Goal: Task Accomplishment & Management: Manage account settings

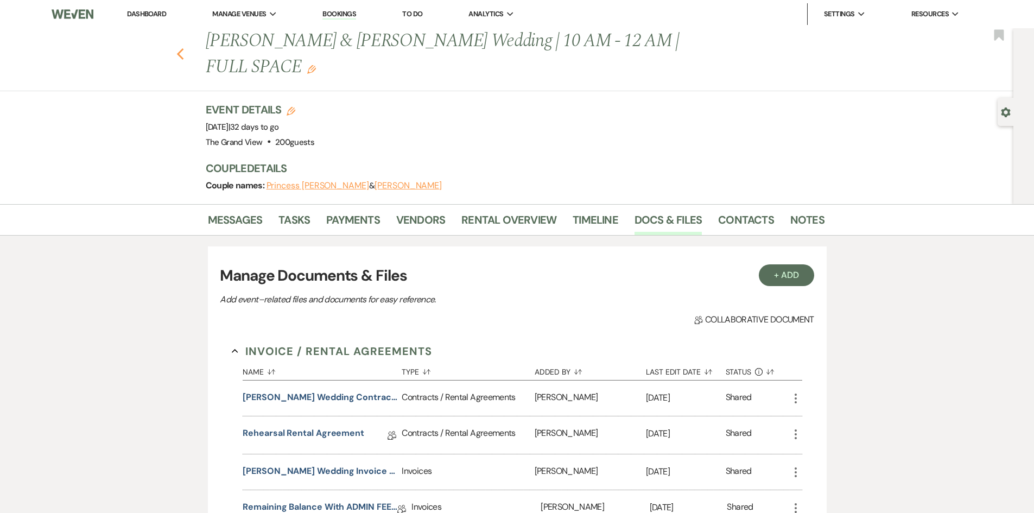
click at [185, 48] on icon "Previous" at bounding box center [180, 54] width 8 height 13
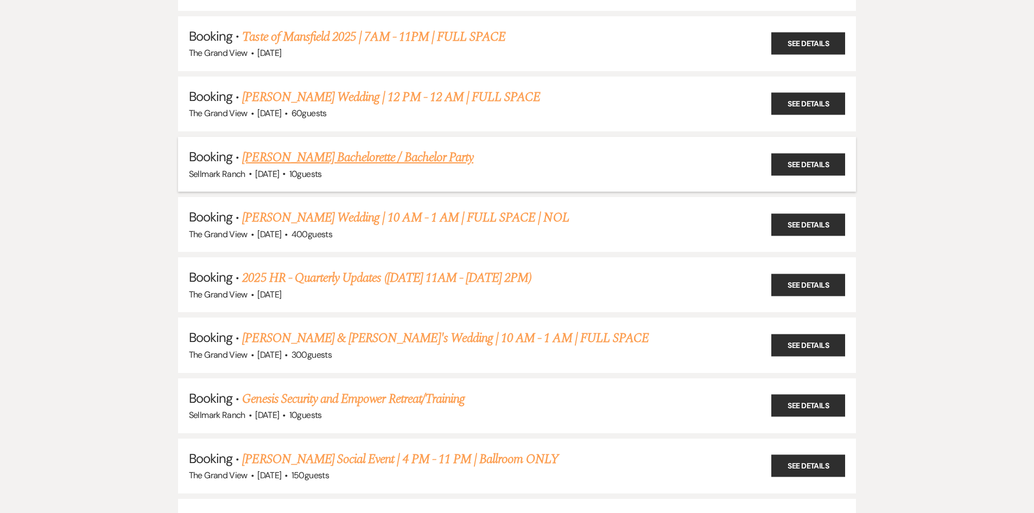
scroll to position [289, 0]
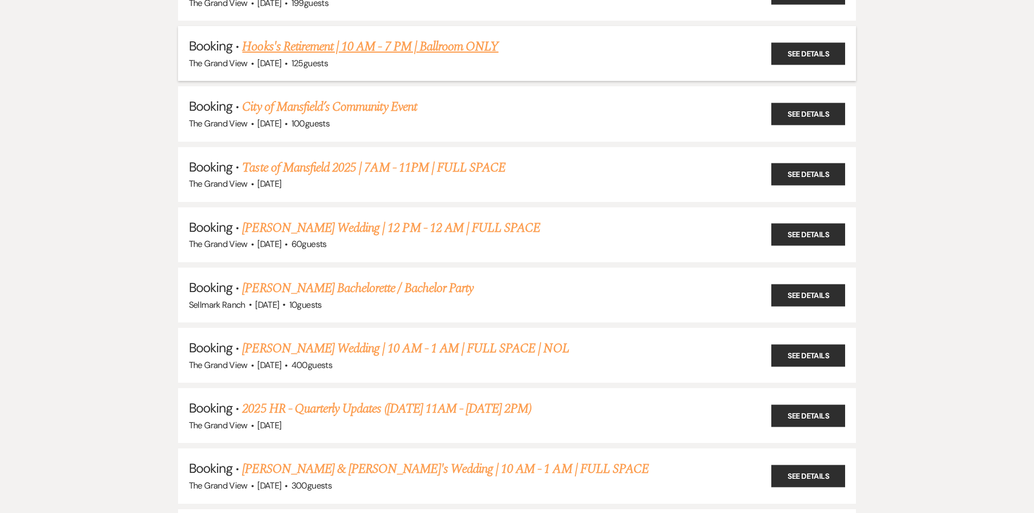
click at [300, 40] on link "Hooks's Retirement | 10 AM - 7 PM | Ballroom ONLY" at bounding box center [370, 47] width 256 height 20
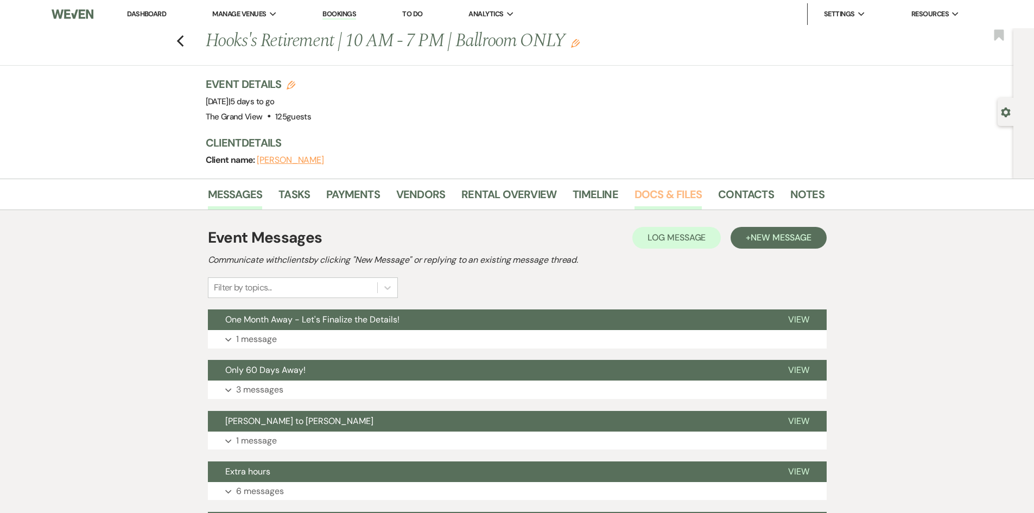
click at [694, 186] on link "Docs & Files" at bounding box center [668, 198] width 67 height 24
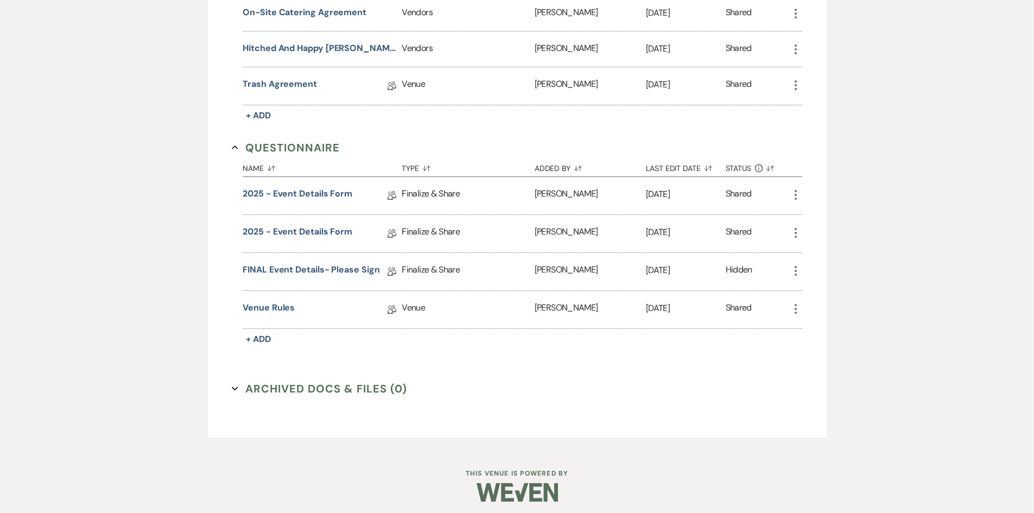
scroll to position [949, 0]
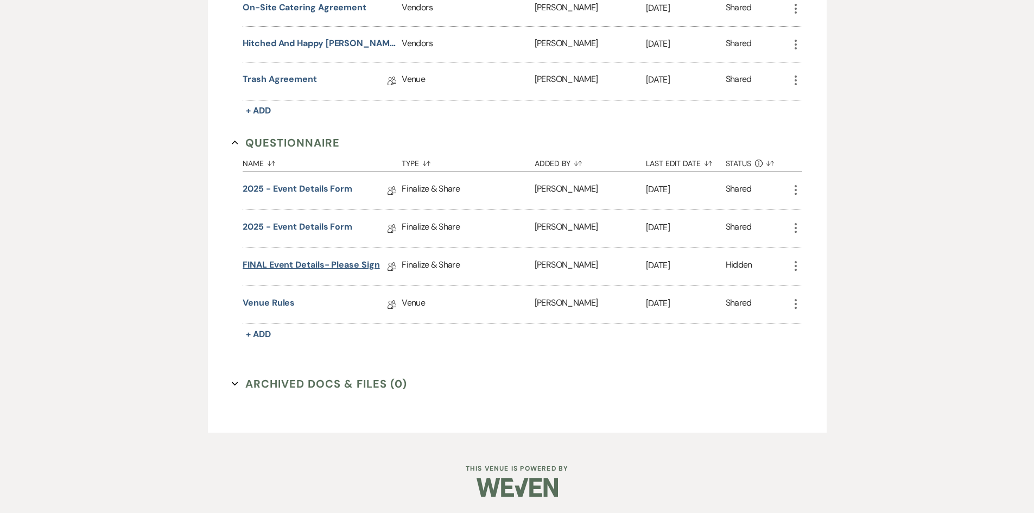
click at [320, 258] on link "FINAL Event Details- please sign" at bounding box center [311, 266] width 137 height 17
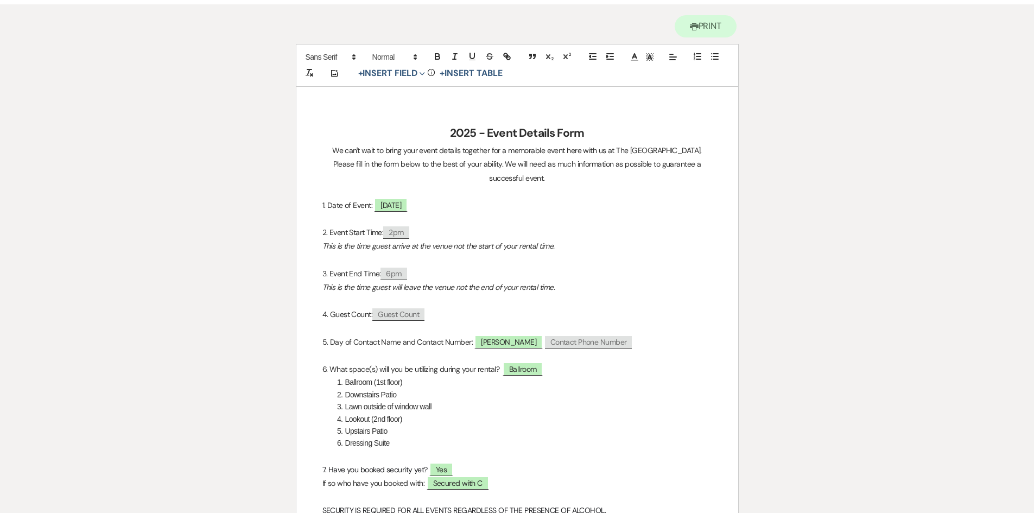
scroll to position [79, 0]
